Goal: Information Seeking & Learning: Learn about a topic

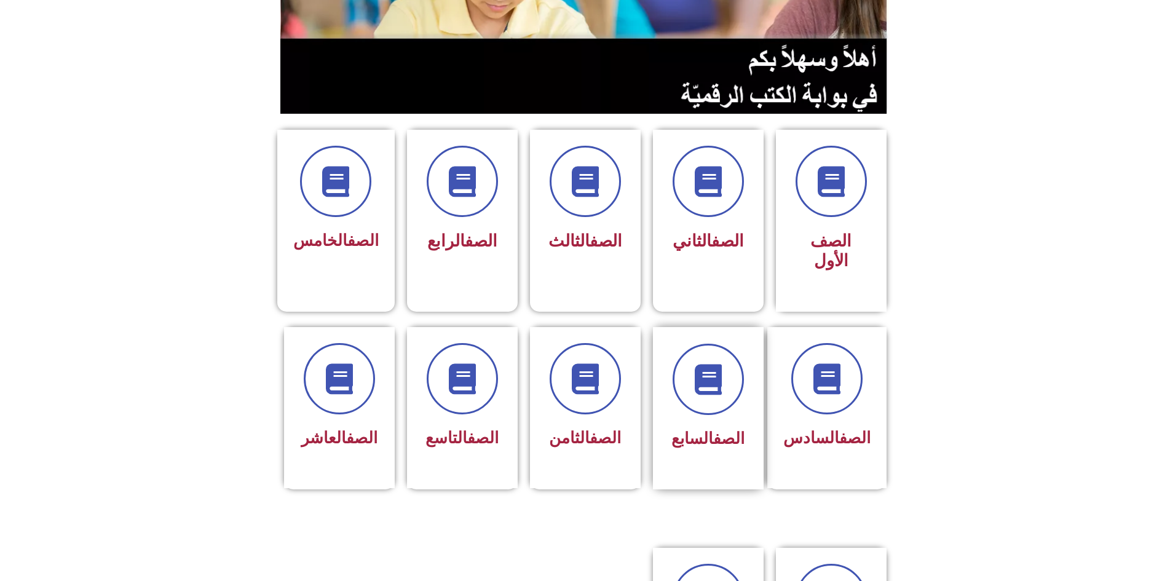
scroll to position [369, 0]
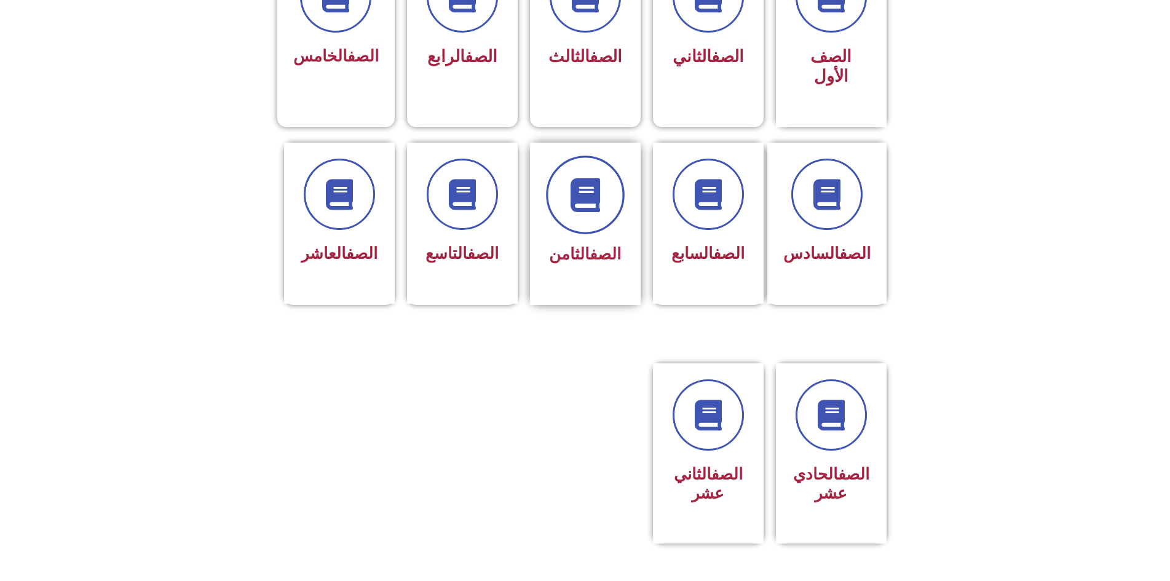
click at [583, 178] on icon at bounding box center [585, 195] width 34 height 34
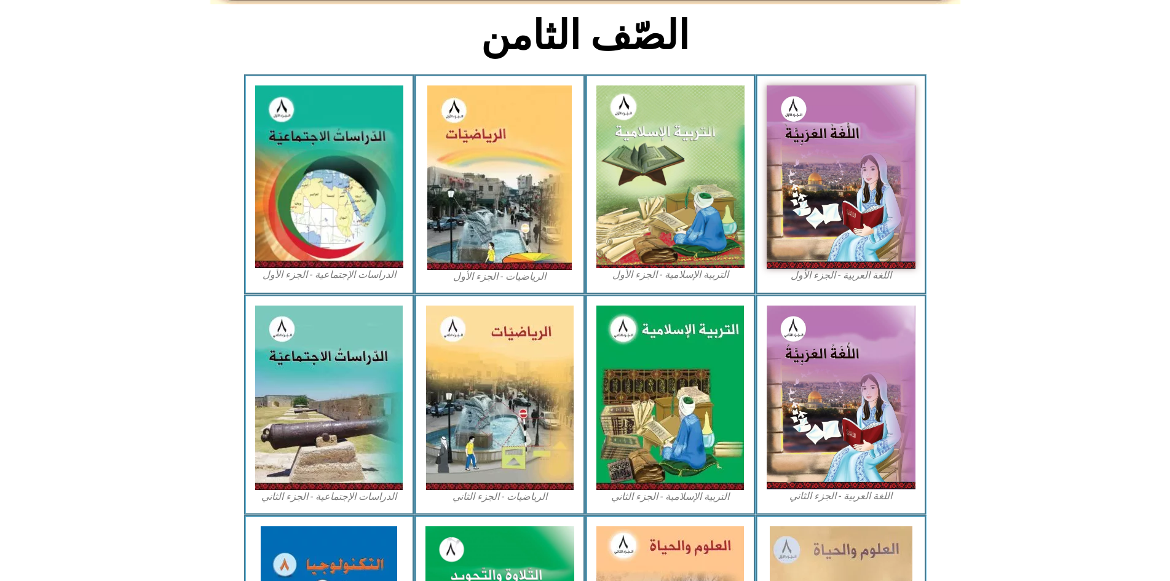
scroll to position [486, 0]
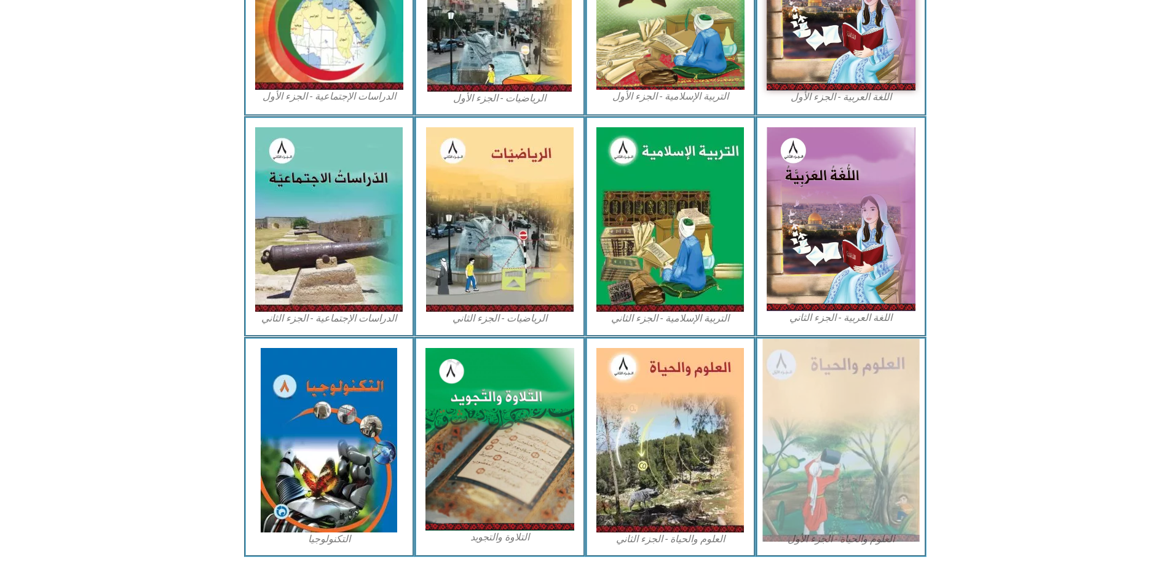
click at [893, 363] on img at bounding box center [840, 440] width 157 height 203
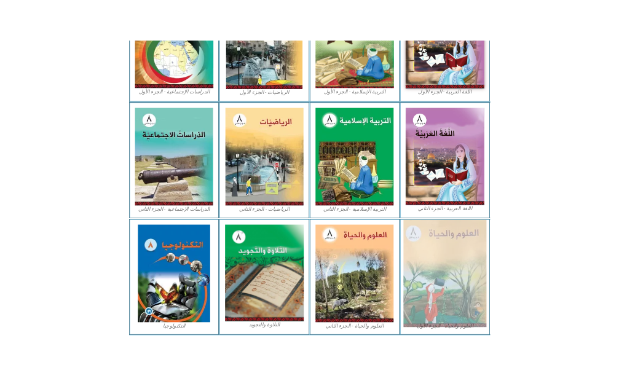
scroll to position [560, 0]
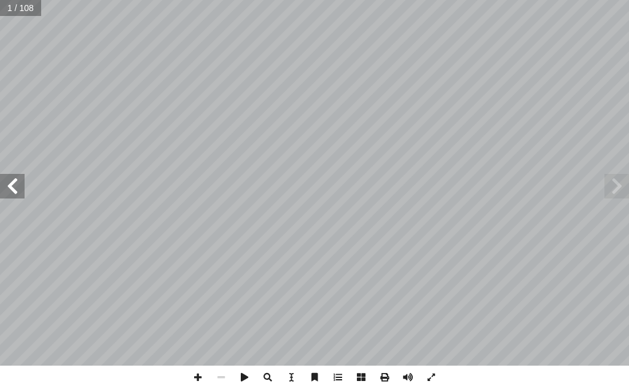
click at [15, 189] on span at bounding box center [12, 186] width 25 height 25
click at [200, 377] on span at bounding box center [197, 377] width 23 height 23
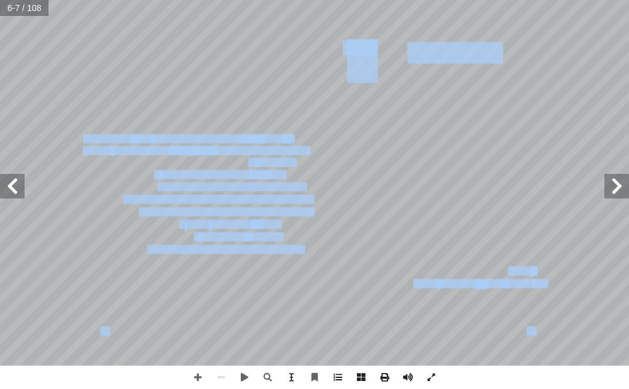
click at [14, 183] on span at bounding box center [12, 186] width 25 height 25
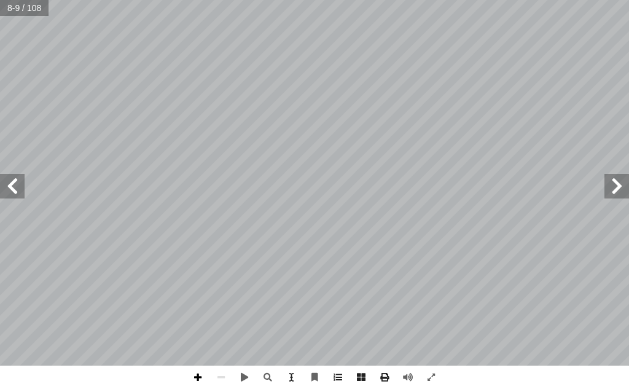
click at [195, 374] on span at bounding box center [197, 377] width 23 height 23
click at [12, 189] on span at bounding box center [12, 186] width 25 height 25
click at [195, 373] on span at bounding box center [197, 377] width 23 height 23
click at [200, 377] on span at bounding box center [197, 377] width 23 height 23
click at [191, 378] on span at bounding box center [197, 377] width 23 height 23
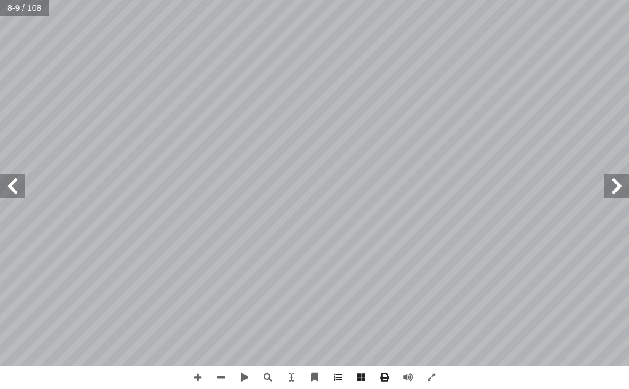
click at [15, 187] on span at bounding box center [12, 186] width 25 height 25
click at [20, 191] on span at bounding box center [12, 186] width 25 height 25
click at [195, 379] on span at bounding box center [197, 377] width 23 height 23
click at [608, 373] on div "٦ ٌ حداهمــا عدســة إ ن للتكبيــر، ا ْ ــب بهــذا ا��ســم؛ ��حتوائــه علــى عدس…" at bounding box center [314, 194] width 629 height 389
click at [15, 195] on span at bounding box center [12, 186] width 25 height 25
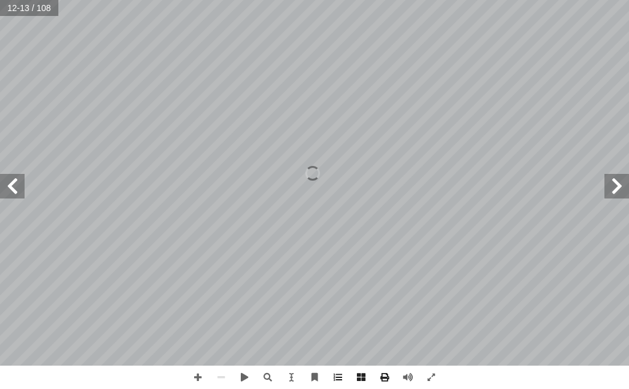
click at [620, 192] on span at bounding box center [617, 186] width 25 height 25
click at [199, 377] on span at bounding box center [197, 377] width 23 height 23
click at [12, 184] on span at bounding box center [12, 186] width 25 height 25
